Goal: Transaction & Acquisition: Purchase product/service

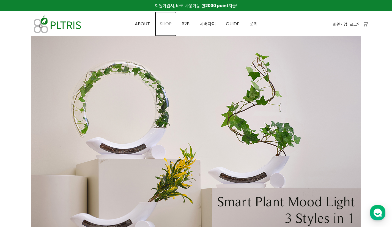
click at [168, 25] on span "SHOP" at bounding box center [166, 24] width 12 height 6
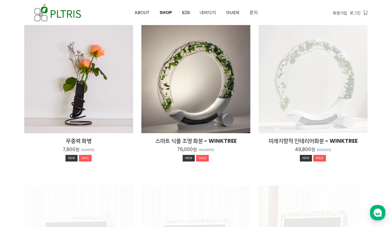
scroll to position [83, 0]
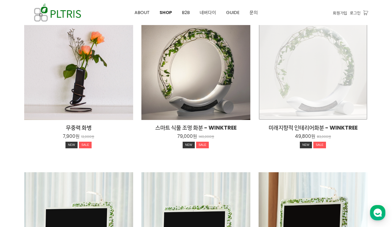
click at [310, 102] on div "미래지향적 인테리어화분 - WINKTREE 49,800원 83,000원 NEW SALE" at bounding box center [313, 65] width 109 height 109
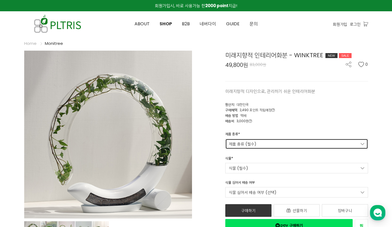
click at [314, 139] on link "제품 종류 (필수)" at bounding box center [296, 144] width 143 height 10
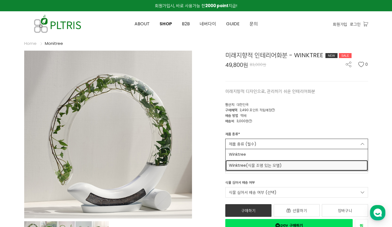
click at [307, 163] on span "Winktree(식물 조명 있는 모델)" at bounding box center [297, 166] width 136 height 6
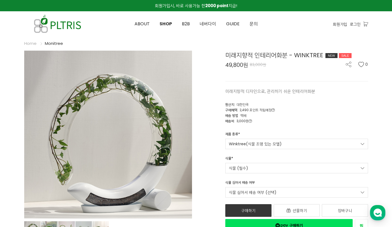
click at [307, 162] on div "식물 * 식물 (필수) 아이비 79,000원 트리안 79,000원" at bounding box center [296, 165] width 151 height 18
click at [307, 165] on link "식물 (필수)" at bounding box center [296, 168] width 143 height 10
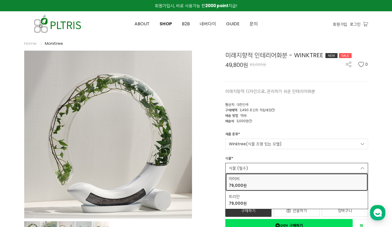
click at [295, 176] on div "아이비 79,000원" at bounding box center [297, 182] width 136 height 13
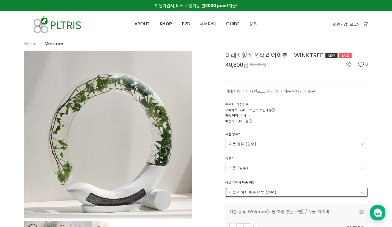
click at [289, 191] on link "식물 심어서 배송 여부 (선택)" at bounding box center [296, 192] width 143 height 10
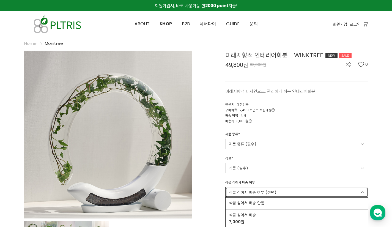
click at [288, 190] on link "식물 심어서 배송 여부 (선택)" at bounding box center [296, 192] width 143 height 10
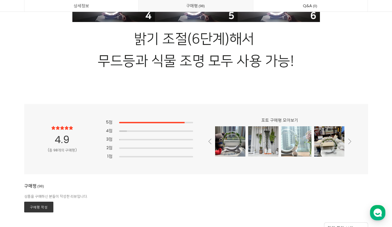
scroll to position [12071, 0]
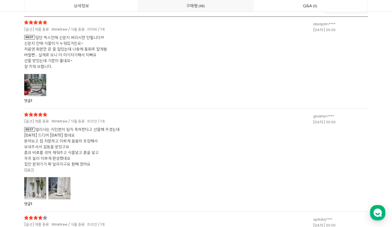
click at [37, 179] on div at bounding box center [35, 188] width 22 height 23
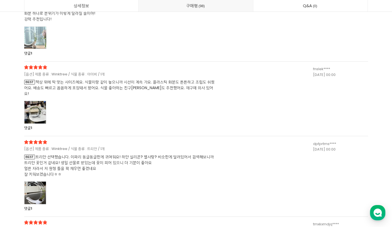
scroll to position [12566, 0]
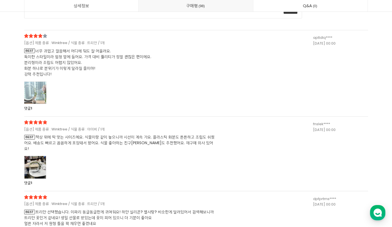
click at [31, 91] on div at bounding box center [35, 92] width 22 height 23
